Goal: Information Seeking & Learning: Learn about a topic

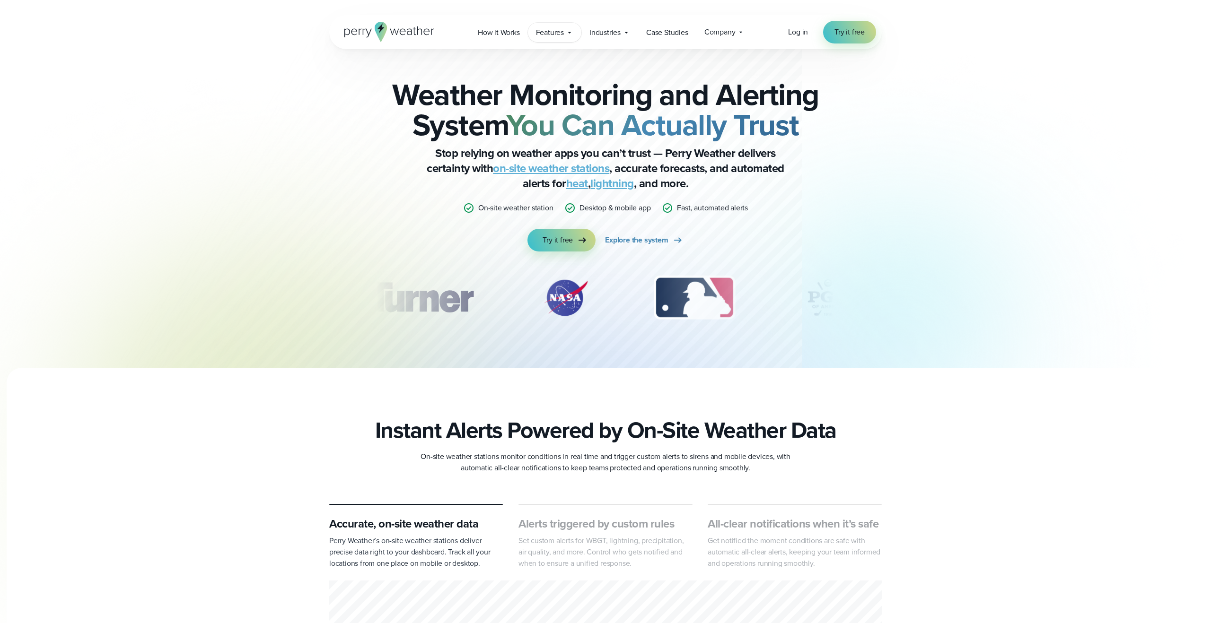
click at [557, 35] on span "Features" at bounding box center [550, 32] width 28 height 11
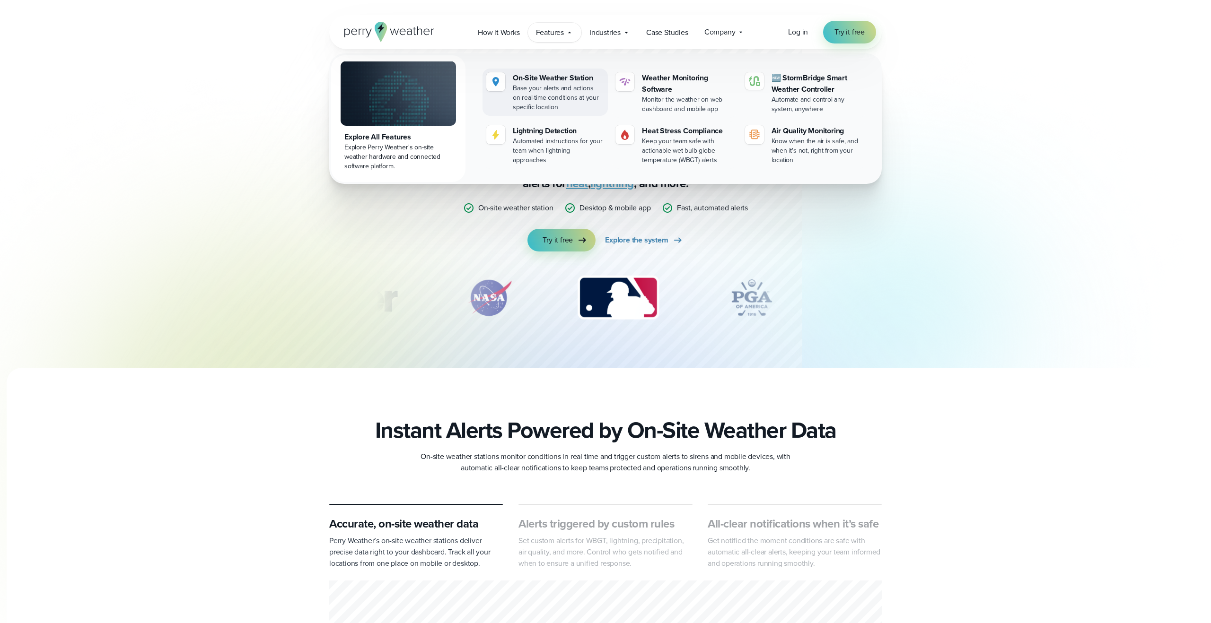
click at [518, 79] on div "On-Site Weather Station" at bounding box center [558, 77] width 91 height 11
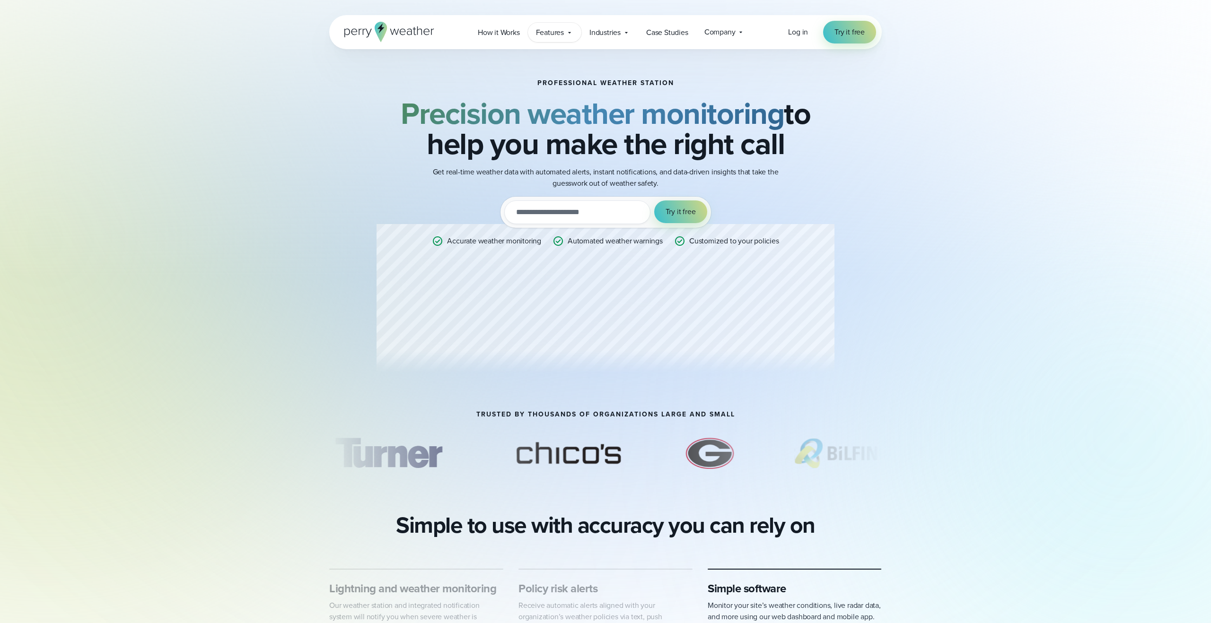
click at [564, 31] on div "Features Explore All Features Explore Perry Weather's on-site weather hardware …" at bounding box center [554, 32] width 53 height 19
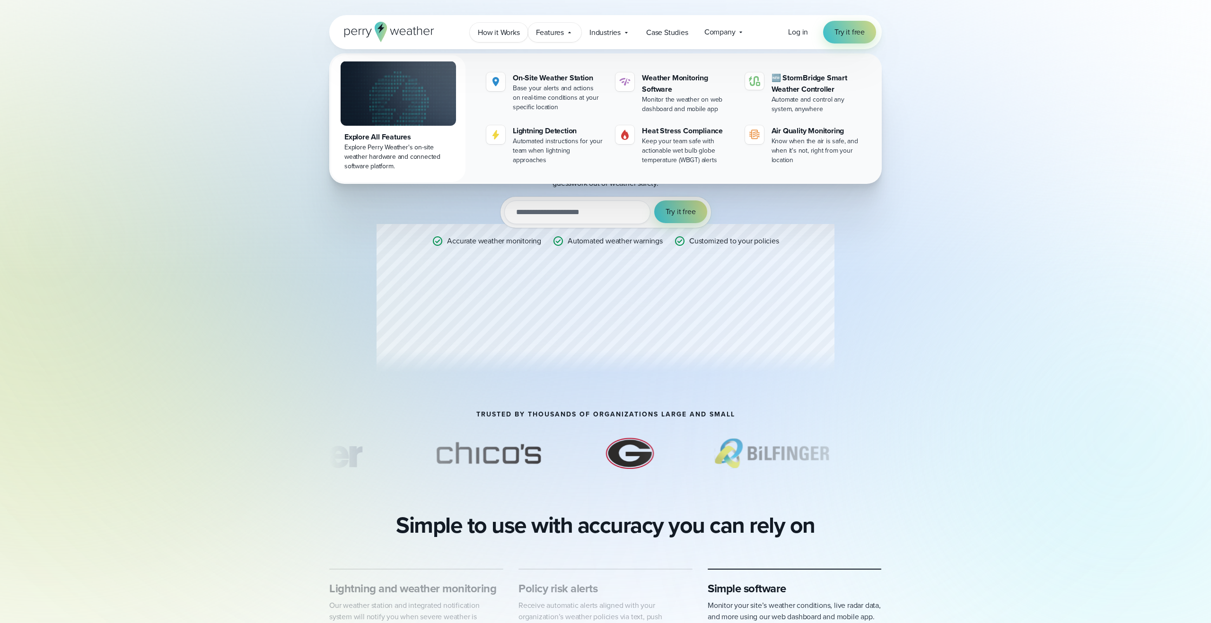
click at [500, 37] on span "How it Works" at bounding box center [499, 32] width 42 height 11
